Goal: Obtain resource: Obtain resource

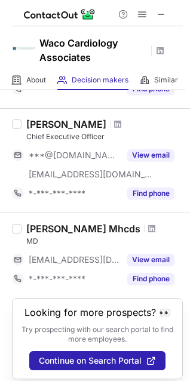
scroll to position [158, 0]
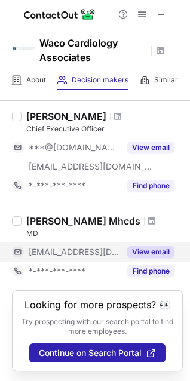
click at [157, 246] on button "View email" at bounding box center [150, 252] width 47 height 12
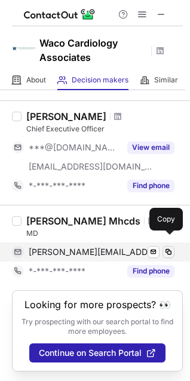
click at [168, 247] on span at bounding box center [169, 252] width 10 height 10
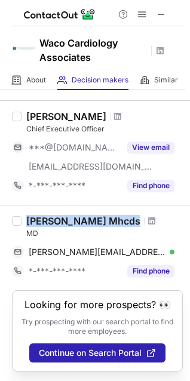
drag, startPoint x: 28, startPoint y: 205, endPoint x: 128, endPoint y: 213, distance: 100.6
click at [128, 215] on div "Donald Cross Mhcds" at bounding box center [104, 221] width 156 height 12
copy div "Donald Cross Mhcds"
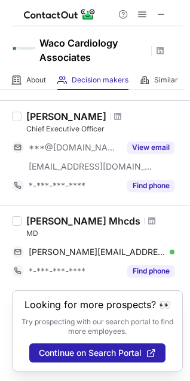
click at [34, 228] on div "MD" at bounding box center [104, 233] width 156 height 11
copy div "MD"
click at [34, 228] on div "MD" at bounding box center [104, 233] width 156 height 11
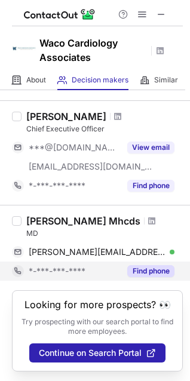
click at [144, 265] on button "Find phone" at bounding box center [150, 271] width 47 height 12
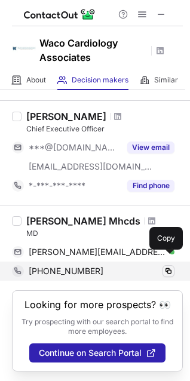
click at [171, 266] on span at bounding box center [169, 271] width 10 height 10
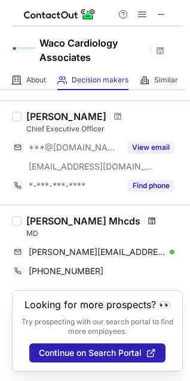
click at [148, 216] on span at bounding box center [151, 221] width 7 height 10
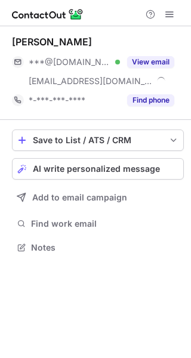
scroll to position [239, 191]
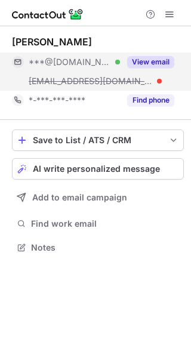
click at [147, 60] on button "View email" at bounding box center [150, 62] width 47 height 12
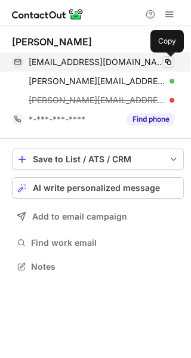
click at [168, 64] on span at bounding box center [169, 62] width 10 height 10
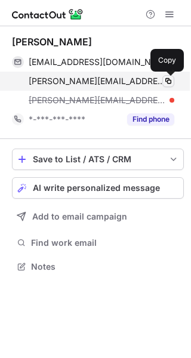
click at [169, 79] on span at bounding box center [169, 81] width 10 height 10
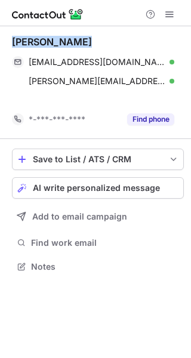
scroll to position [239, 191]
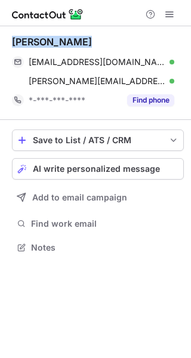
drag, startPoint x: 11, startPoint y: 41, endPoint x: 94, endPoint y: 42, distance: 82.4
click at [94, 42] on div "Bramowitz Alan hrtdoc629@aol.com Verified Copy abramowitz@theorthopedicgroup.co…" at bounding box center [95, 145] width 191 height 239
copy div "Bramowitz Alan"
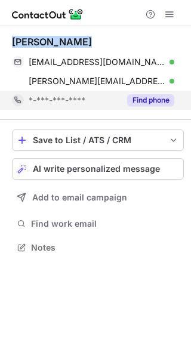
click at [139, 97] on button "Find phone" at bounding box center [150, 100] width 47 height 12
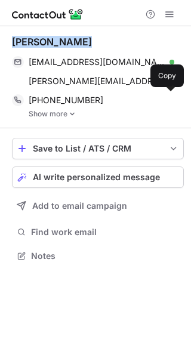
scroll to position [247, 191]
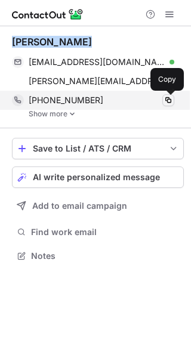
click at [168, 100] on span at bounding box center [169, 101] width 10 height 10
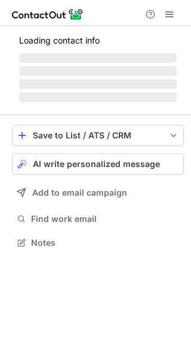
scroll to position [277, 191]
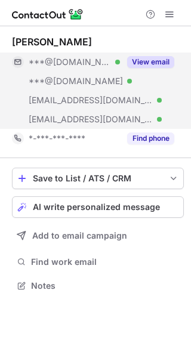
click at [153, 61] on button "View email" at bounding box center [150, 62] width 47 height 12
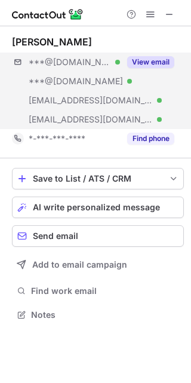
scroll to position [306, 191]
click at [155, 61] on button "View email" at bounding box center [150, 62] width 47 height 12
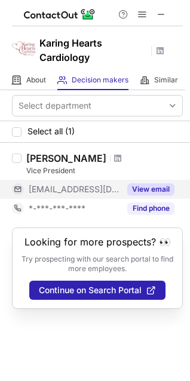
click at [158, 189] on button "View email" at bounding box center [150, 189] width 47 height 12
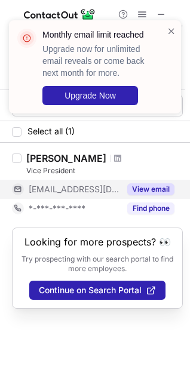
click at [158, 189] on button "View email" at bounding box center [150, 189] width 47 height 12
click at [158, 189] on span "***@karingheartscardiology.com" at bounding box center [95, 189] width 133 height 11
click at [158, 189] on button "View email" at bounding box center [150, 189] width 47 height 12
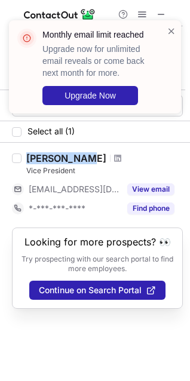
drag, startPoint x: 27, startPoint y: 158, endPoint x: 86, endPoint y: 162, distance: 59.3
click at [86, 162] on div "Rob Gregory" at bounding box center [104, 158] width 156 height 12
copy div "Rob Gregory"
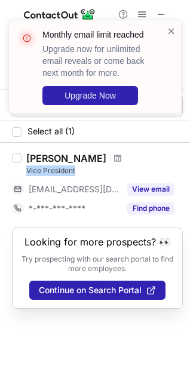
drag, startPoint x: 26, startPoint y: 168, endPoint x: 90, endPoint y: 170, distance: 63.9
click at [90, 170] on div "Vice President" at bounding box center [104, 170] width 156 height 11
copy div "Vice President"
click at [114, 159] on span at bounding box center [117, 158] width 7 height 10
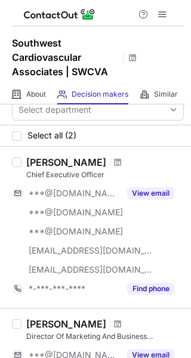
scroll to position [7, 0]
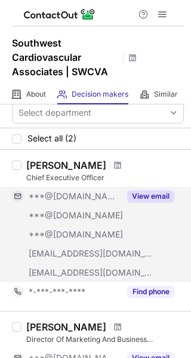
click at [137, 193] on button "View email" at bounding box center [150, 196] width 47 height 12
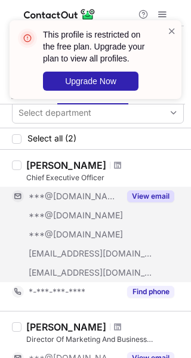
click at [137, 193] on button "View email" at bounding box center [150, 196] width 47 height 12
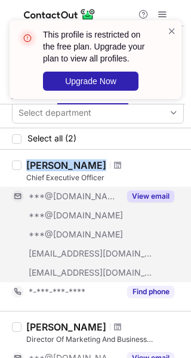
drag, startPoint x: 27, startPoint y: 167, endPoint x: 104, endPoint y: 165, distance: 77.0
click at [104, 165] on div "Richard P Bondi" at bounding box center [105, 165] width 158 height 12
copy div "Richard P Bondi"
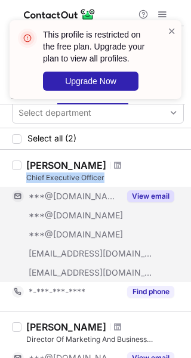
drag, startPoint x: 27, startPoint y: 177, endPoint x: 115, endPoint y: 179, distance: 87.8
click at [115, 179] on div "Chief Executive Officer" at bounding box center [105, 178] width 158 height 11
copy div "Chief Executive Officer"
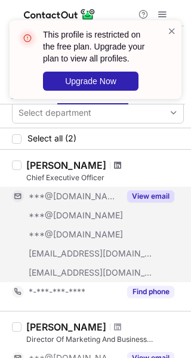
click at [114, 162] on span at bounding box center [117, 166] width 7 height 10
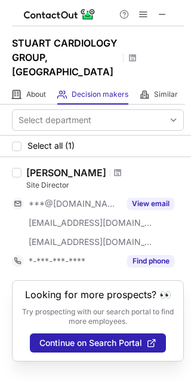
click at [27, 179] on div "[PERSON_NAME] Site Director ***@[DOMAIN_NAME] [EMAIL_ADDRESS][DOMAIN_NAME] [EMA…" at bounding box center [102, 219] width 162 height 104
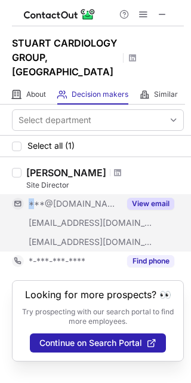
click at [144, 198] on button "View email" at bounding box center [150, 204] width 47 height 12
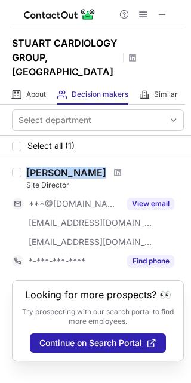
copy div "Kellie Zezas"
drag, startPoint x: 24, startPoint y: 159, endPoint x: 84, endPoint y: 153, distance: 59.4
click at [84, 167] on div "Kellie Zezas Site Director ***@comcast.net ***@cs.com ***@stuartcardiology.com …" at bounding box center [102, 219] width 162 height 104
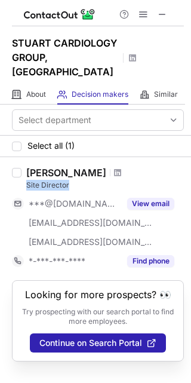
copy div "Site Director"
drag, startPoint x: 26, startPoint y: 168, endPoint x: 75, endPoint y: 167, distance: 48.4
click at [75, 180] on div "Site Director" at bounding box center [105, 185] width 158 height 11
click at [114, 168] on span at bounding box center [117, 173] width 7 height 10
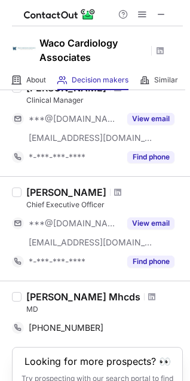
scroll to position [45, 0]
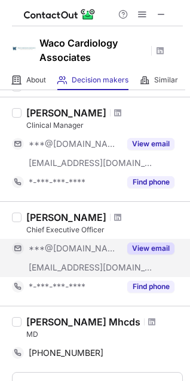
click at [159, 246] on button "View email" at bounding box center [150, 248] width 47 height 12
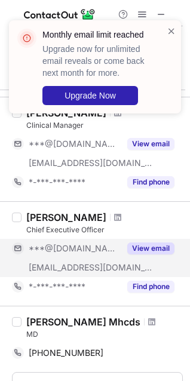
click at [159, 246] on button "View email" at bounding box center [150, 248] width 47 height 12
click at [166, 250] on button "View email" at bounding box center [150, 248] width 47 height 12
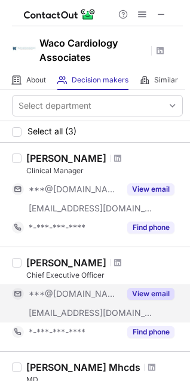
click at [149, 290] on button "View email" at bounding box center [150, 294] width 47 height 12
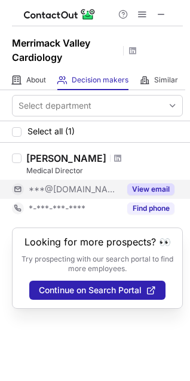
click at [140, 190] on button "View email" at bounding box center [150, 189] width 47 height 12
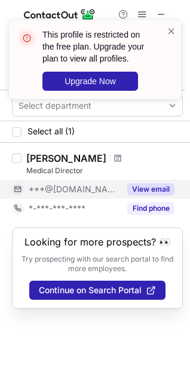
click at [148, 188] on button "View email" at bounding box center [150, 189] width 47 height 12
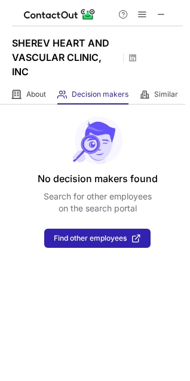
click at [21, 183] on div "No decision makers found Search for other employees on the search portal Find o…" at bounding box center [95, 175] width 190 height 143
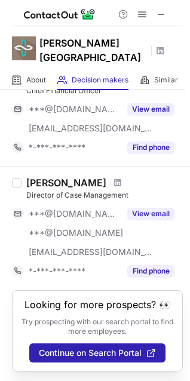
scroll to position [656, 0]
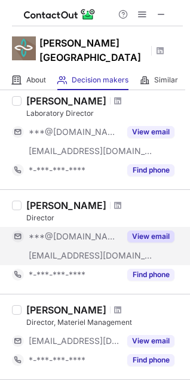
click at [149, 238] on button "View email" at bounding box center [150, 236] width 47 height 12
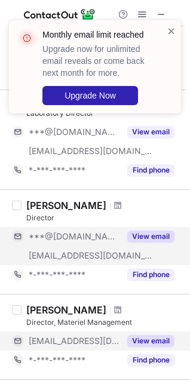
click at [149, 336] on button "View email" at bounding box center [150, 341] width 47 height 12
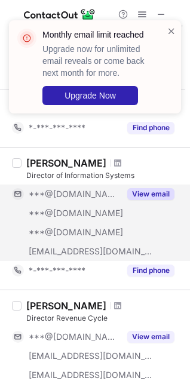
scroll to position [0, 0]
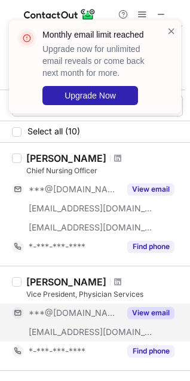
click at [148, 310] on button "View email" at bounding box center [150, 313] width 47 height 12
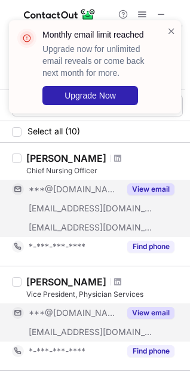
click at [158, 186] on button "View email" at bounding box center [150, 189] width 47 height 12
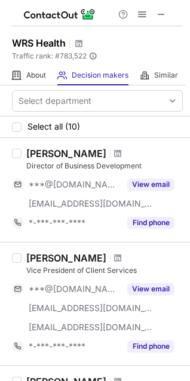
scroll to position [328, 0]
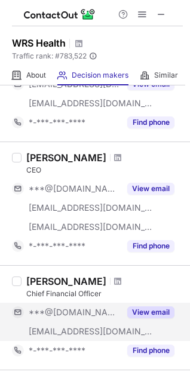
click at [154, 307] on button "View email" at bounding box center [150, 312] width 47 height 12
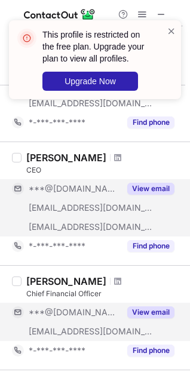
click at [136, 187] on button "View email" at bounding box center [150, 189] width 47 height 12
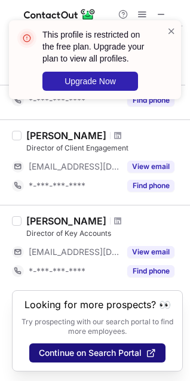
scroll to position [865, 0]
